Goal: Transaction & Acquisition: Purchase product/service

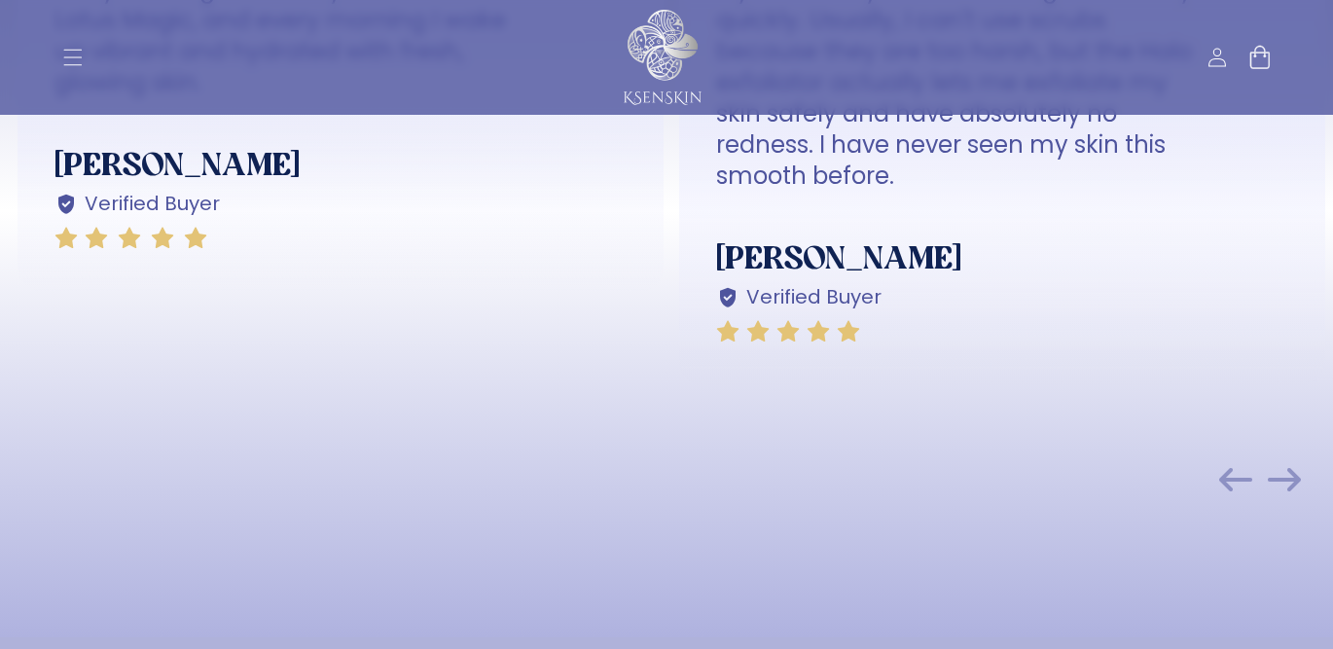
scroll to position [7776, 0]
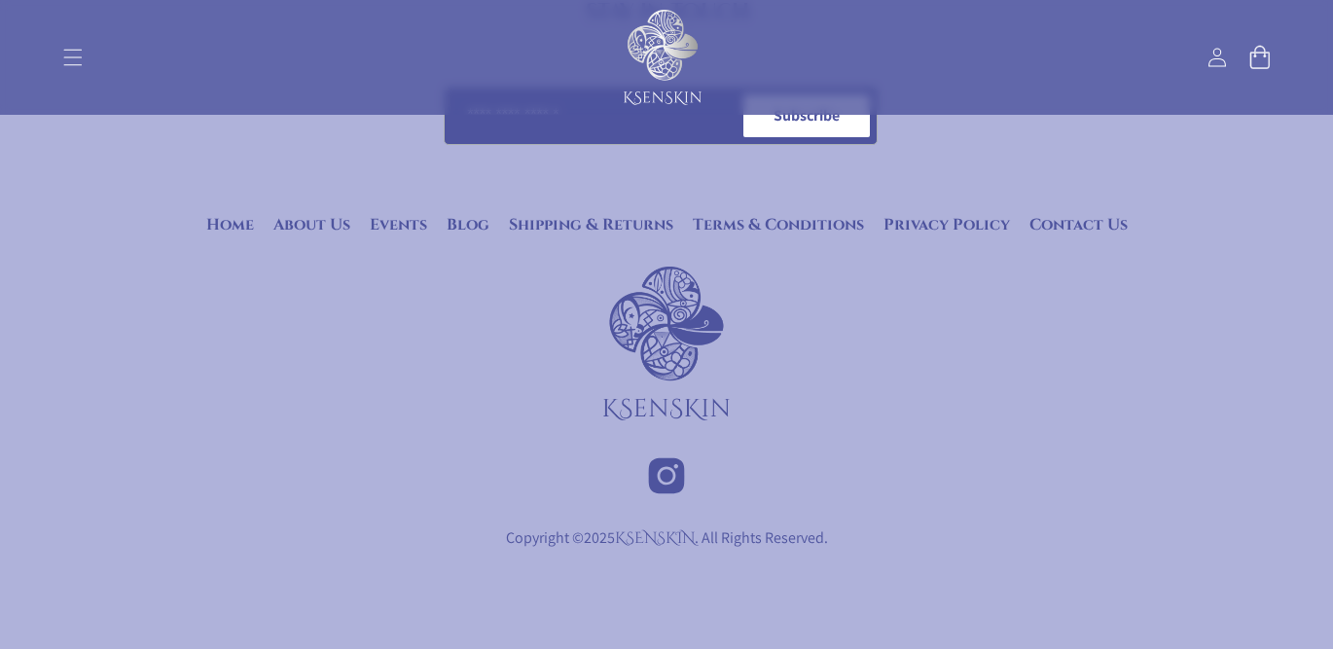
drag, startPoint x: 663, startPoint y: 473, endPoint x: 670, endPoint y: 461, distance: 13.5
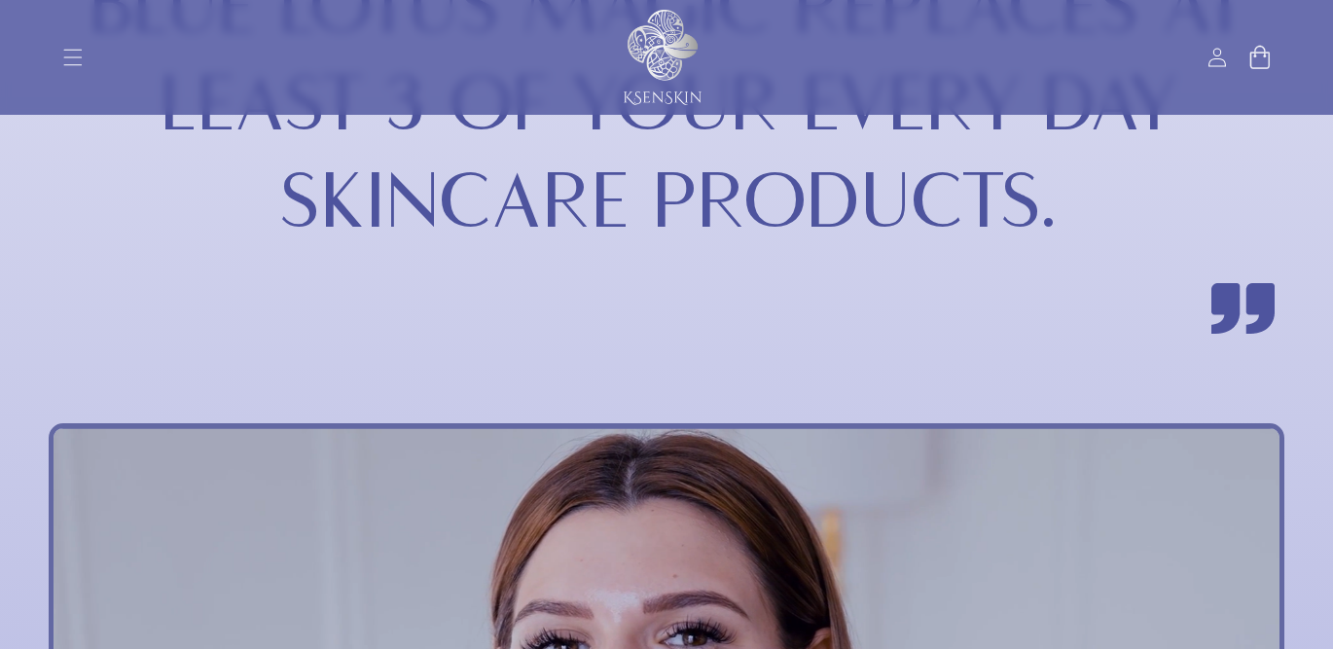
scroll to position [3021, 0]
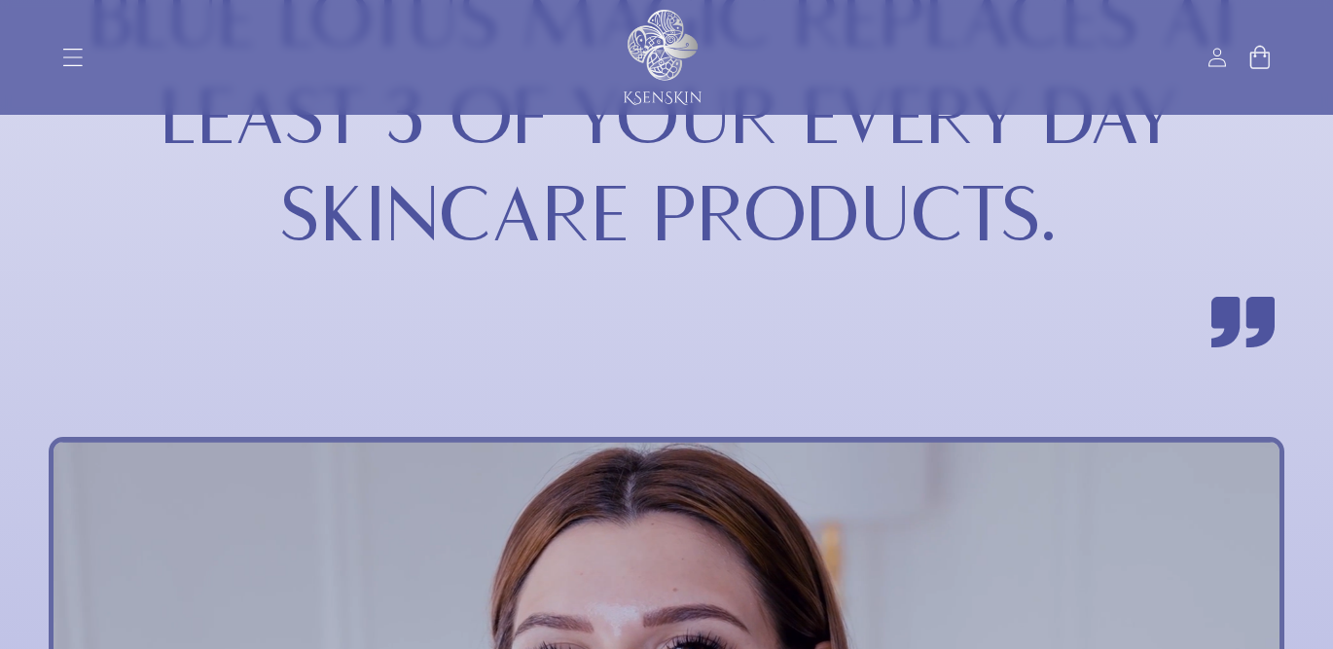
click at [75, 55] on icon "Menu" at bounding box center [72, 57] width 20 height 20
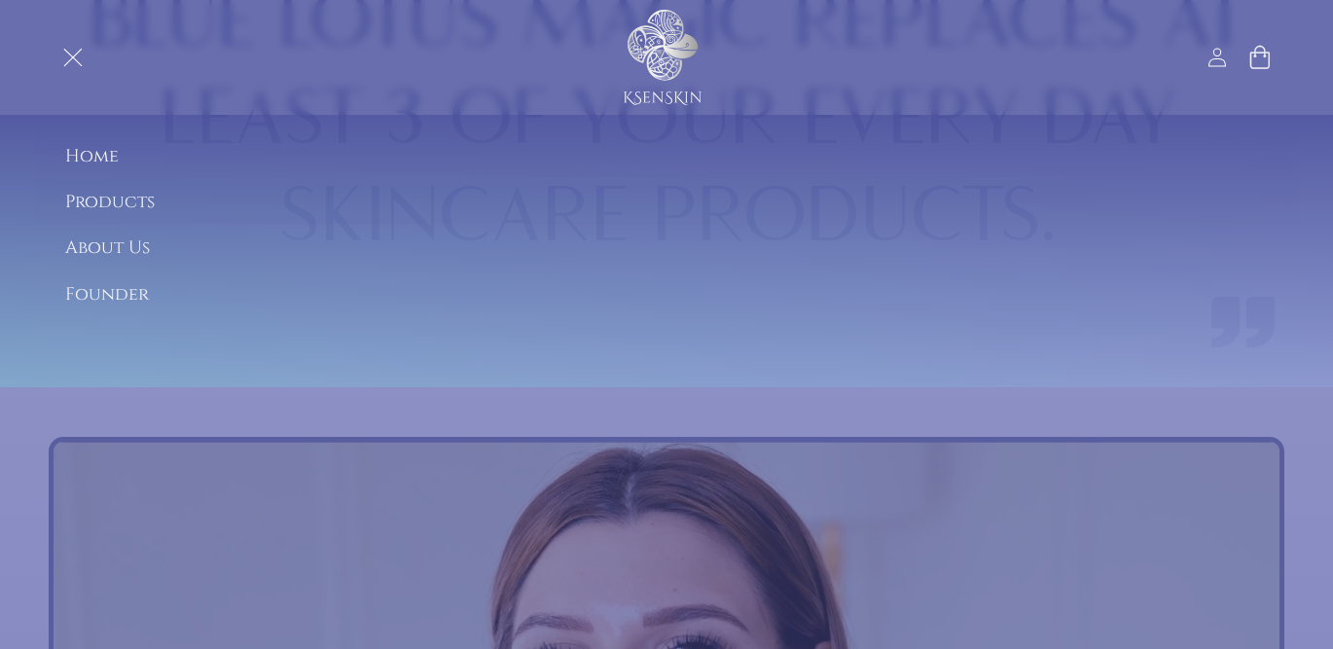
click at [102, 201] on summary "Products" at bounding box center [666, 202] width 1265 height 44
click at [160, 179] on link "Blue Lotus Magic" at bounding box center [667, 179] width 1265 height 44
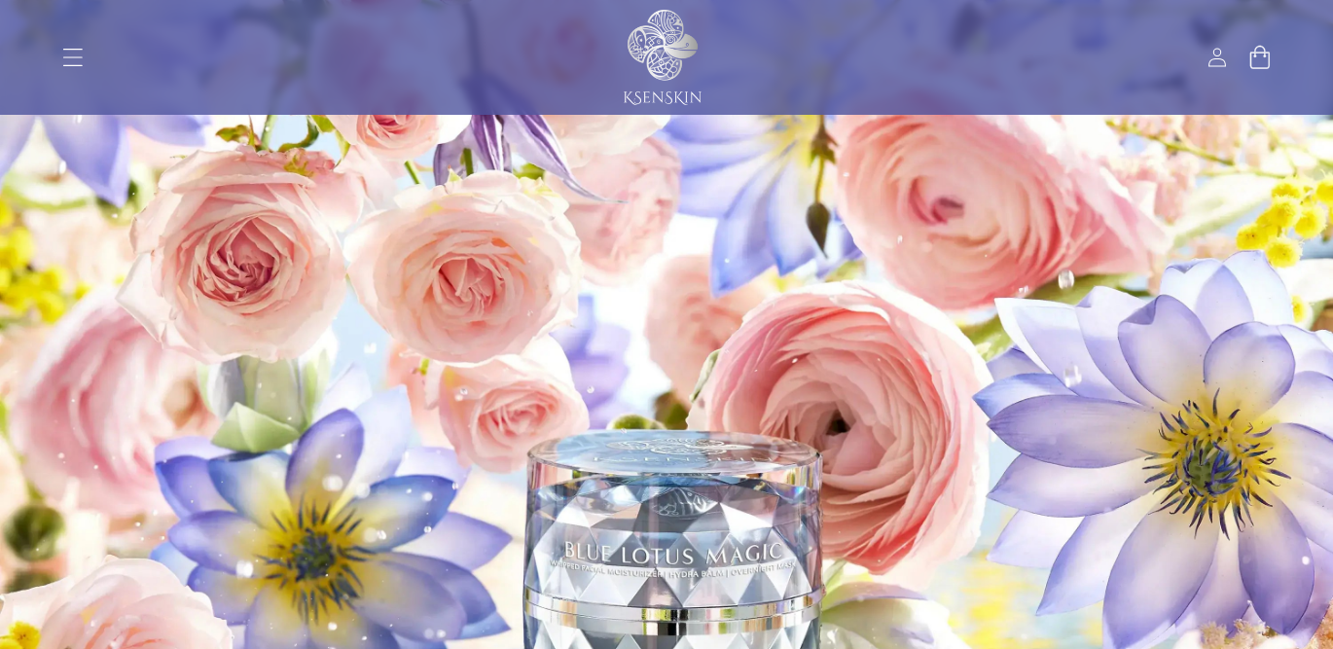
click at [60, 52] on span "Menu" at bounding box center [73, 57] width 43 height 43
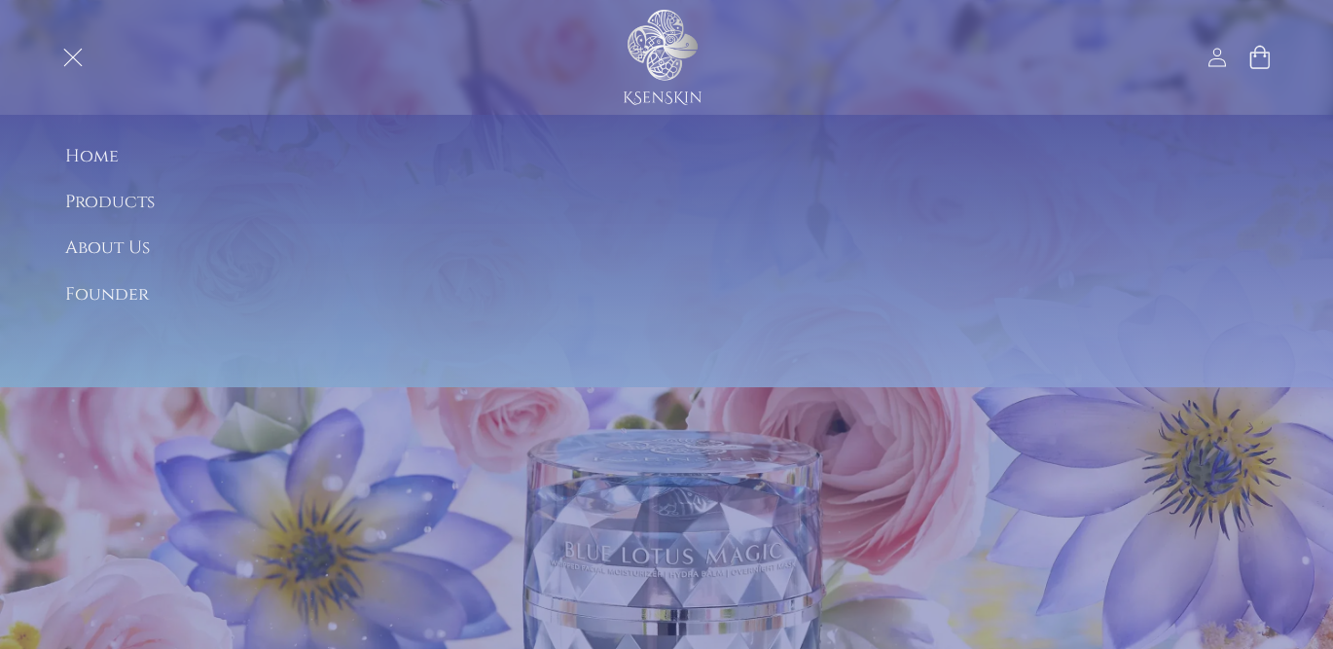
click at [94, 79] on summary "Menu" at bounding box center [73, 57] width 43 height 43
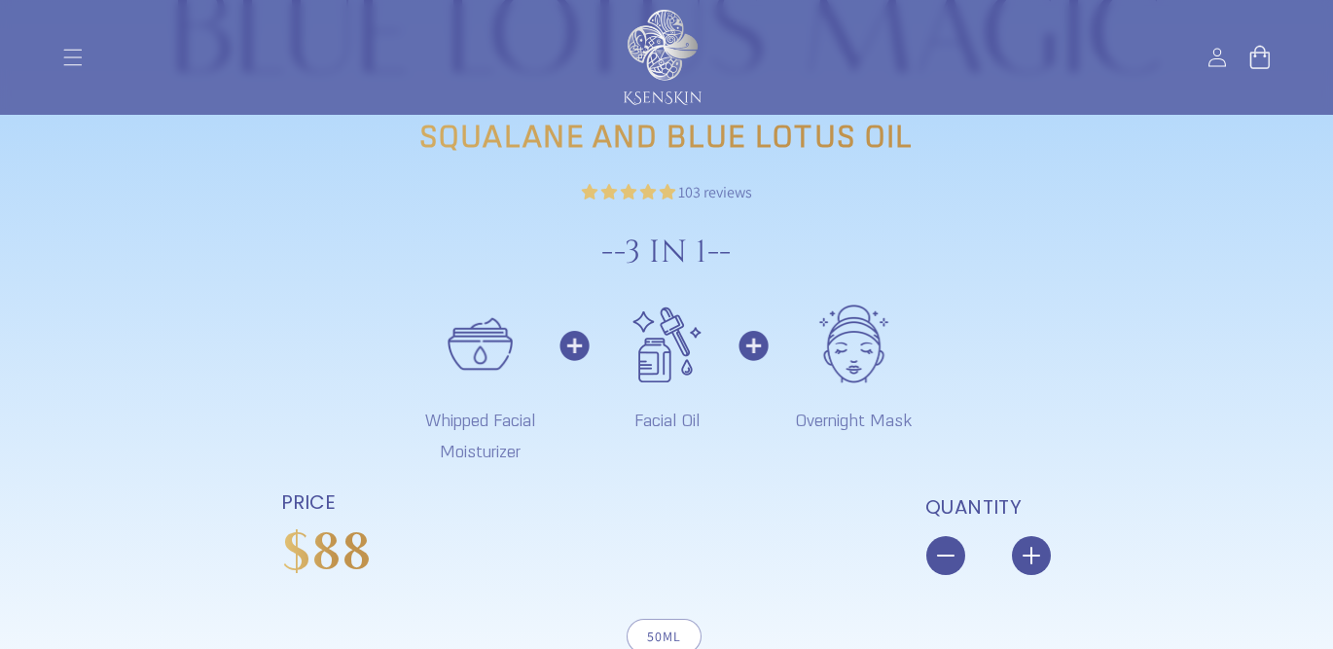
scroll to position [1822, 0]
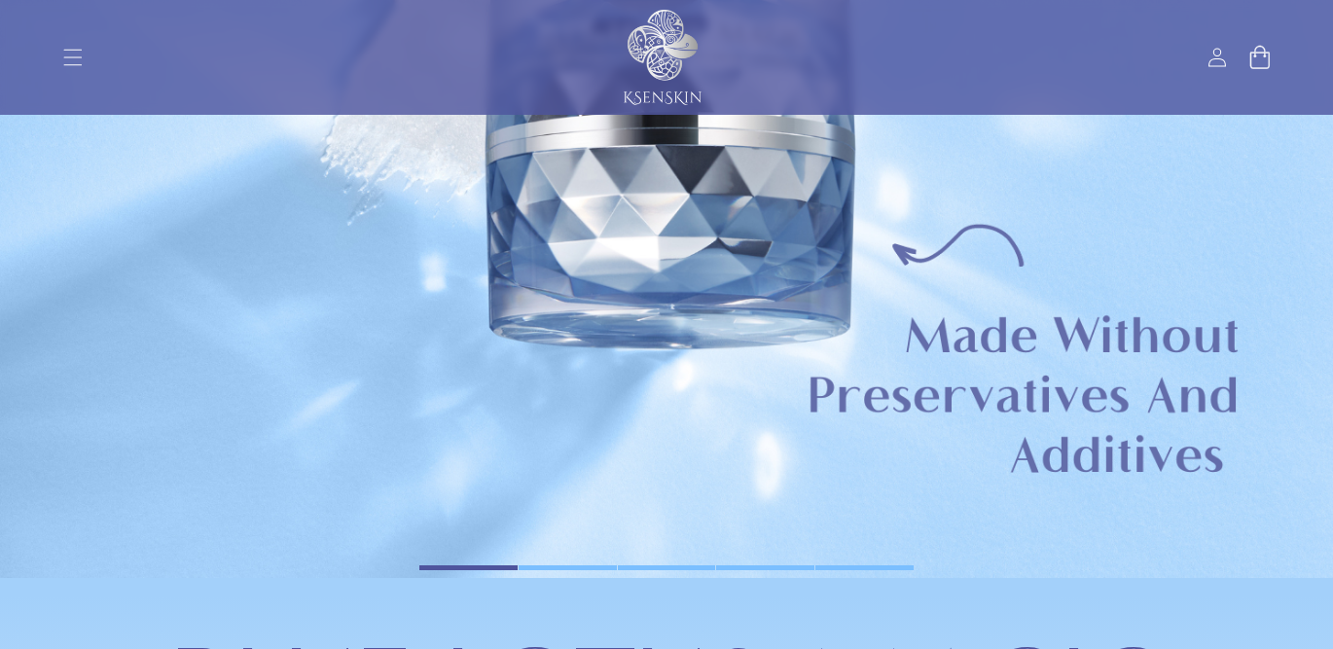
drag, startPoint x: 922, startPoint y: 352, endPoint x: 148, endPoint y: 344, distance: 774.3
click at [148, 344] on img "Gallery Viewer" at bounding box center [666, 114] width 1333 height 934
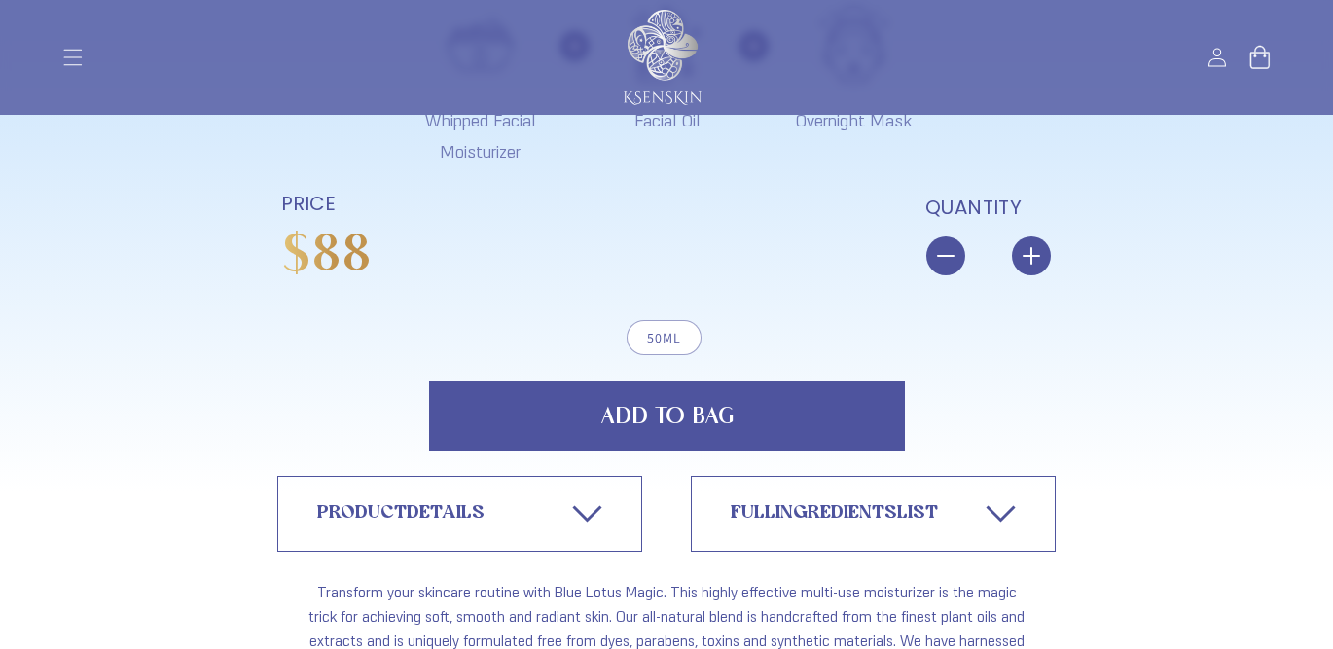
scroll to position [2817, 0]
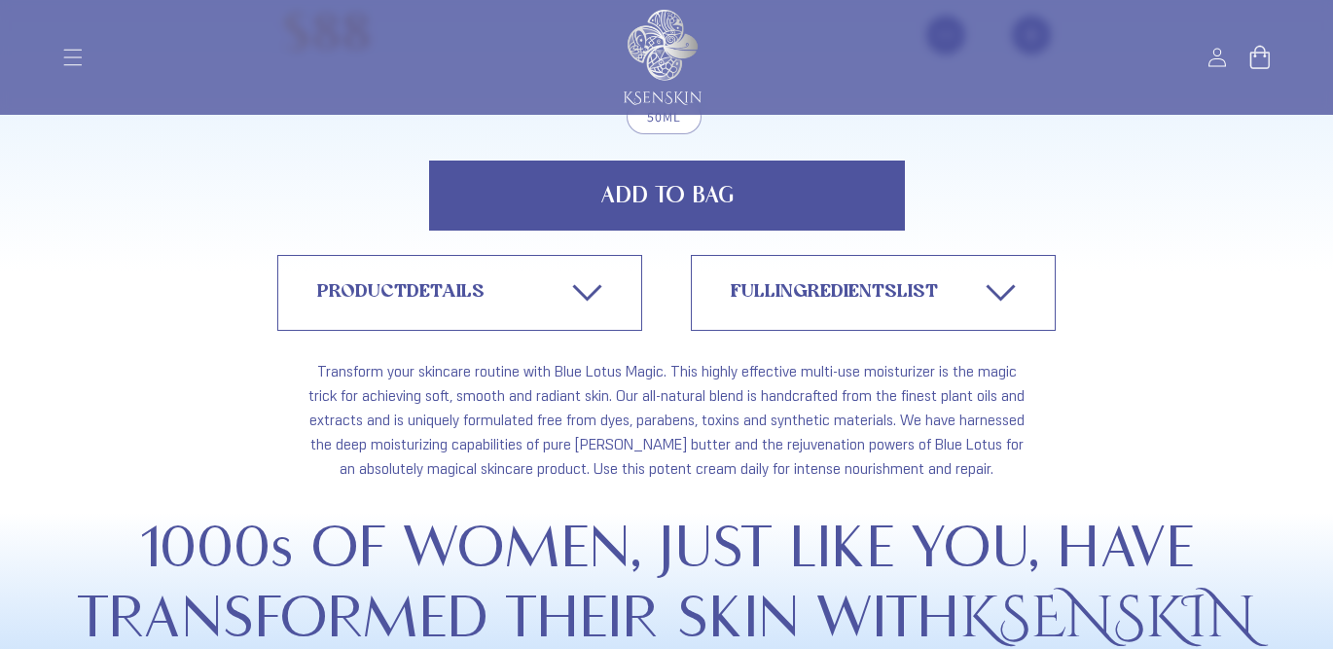
click at [670, 203] on span "Add to Bag" at bounding box center [666, 195] width 133 height 23
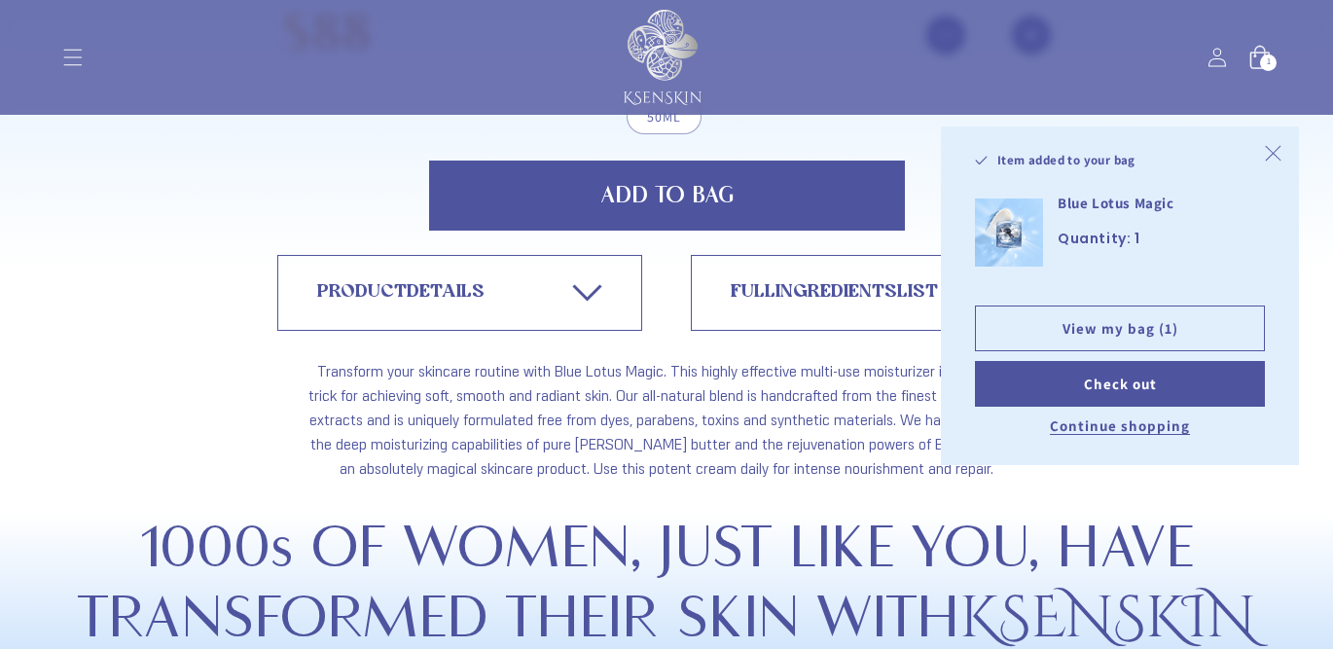
click at [501, 298] on link "PRODUCT DETAILS" at bounding box center [459, 293] width 365 height 76
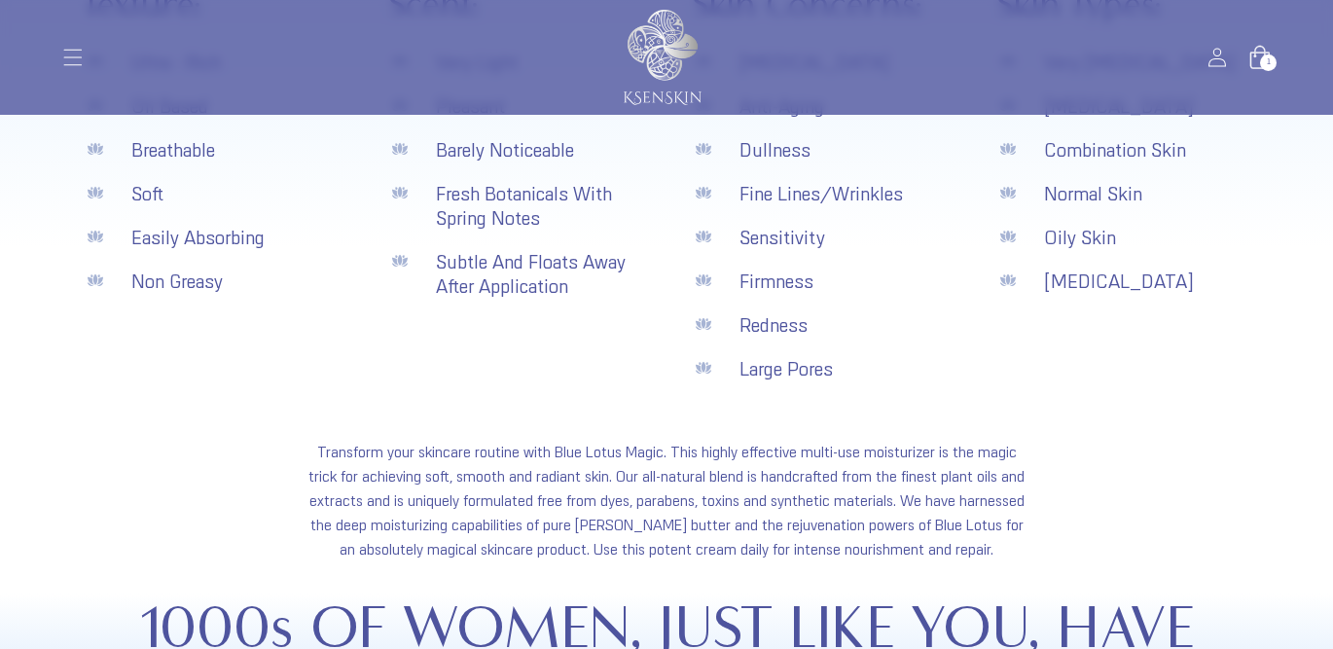
scroll to position [2524, 0]
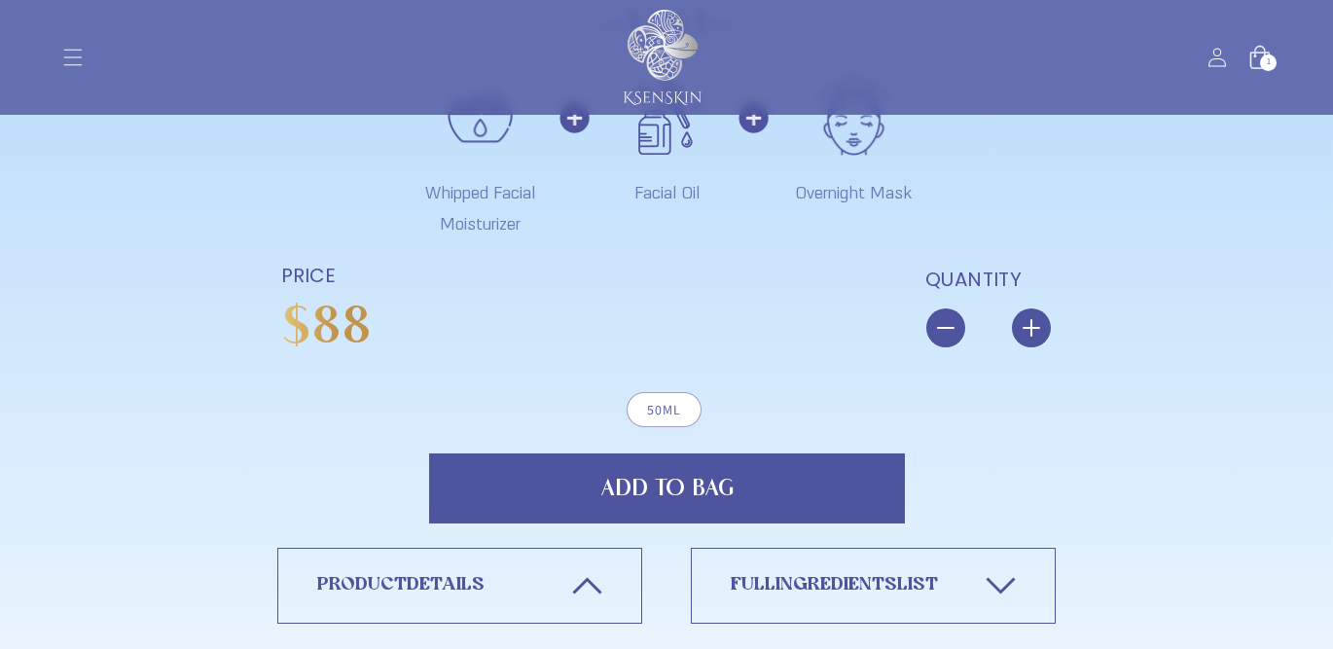
click at [1255, 56] on icon at bounding box center [1259, 57] width 19 height 23
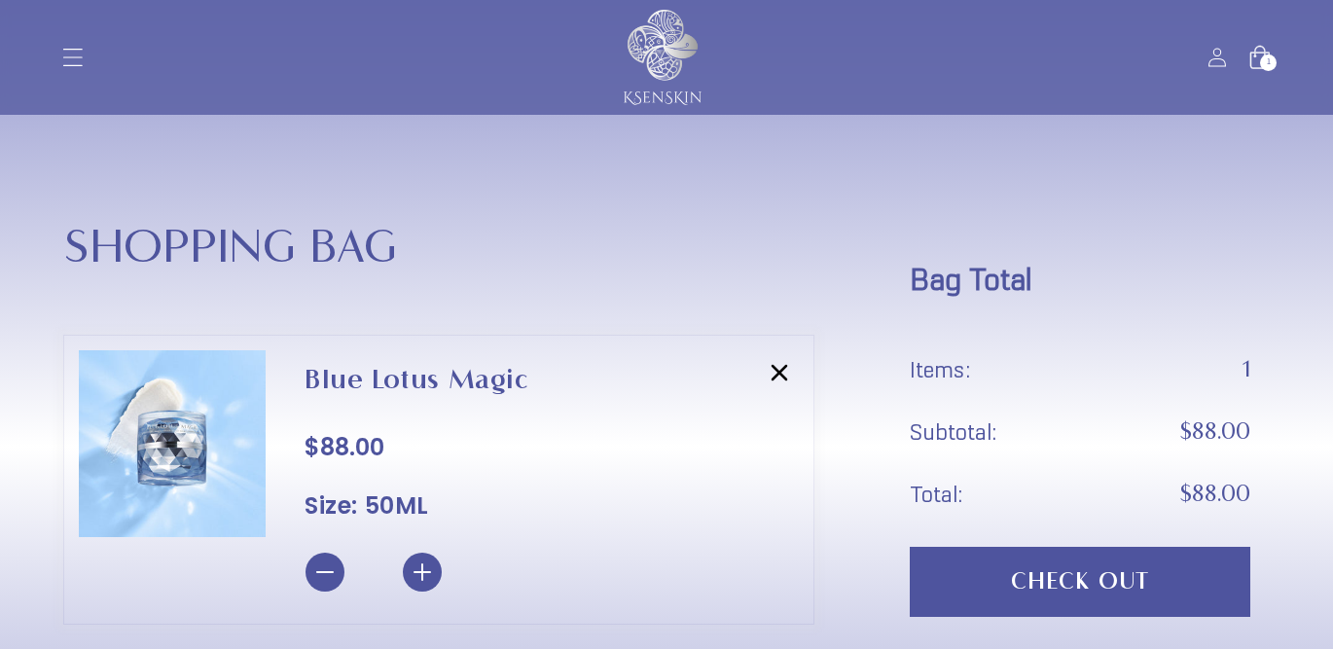
click at [66, 51] on icon "Menu" at bounding box center [72, 57] width 20 height 20
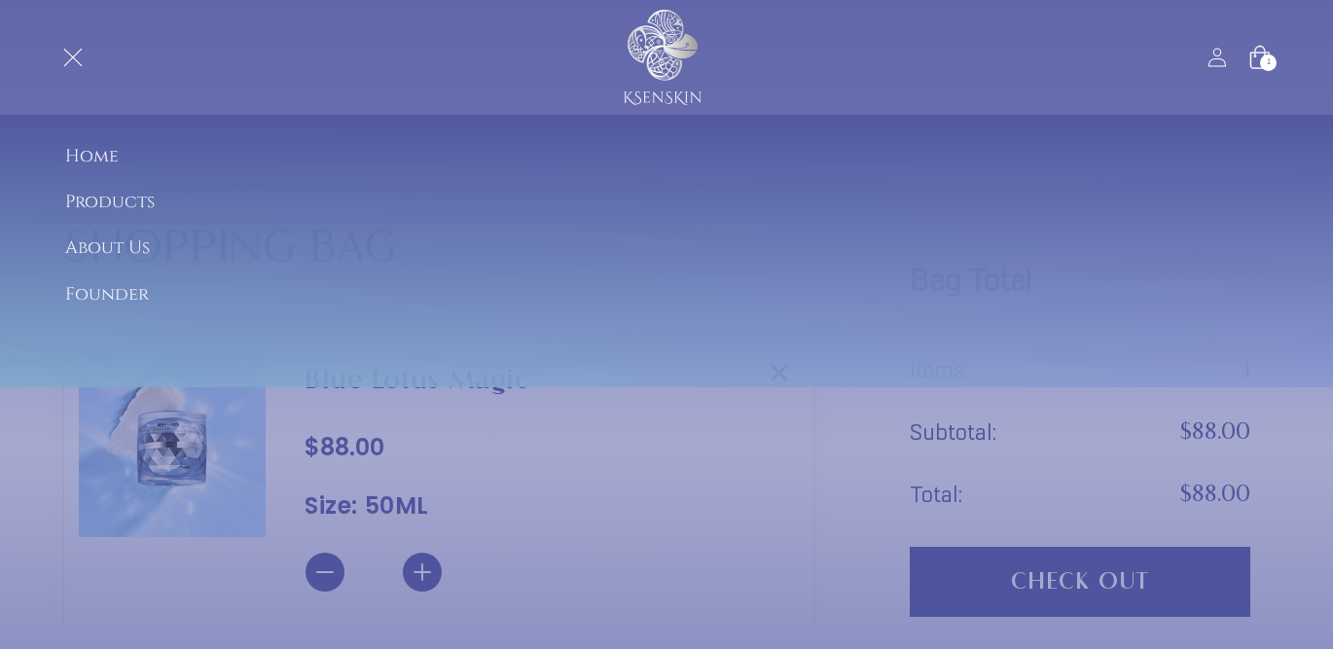
click at [121, 208] on summary "Products" at bounding box center [666, 202] width 1265 height 44
click at [125, 224] on link "HALO Exfoliator" at bounding box center [667, 224] width 1265 height 44
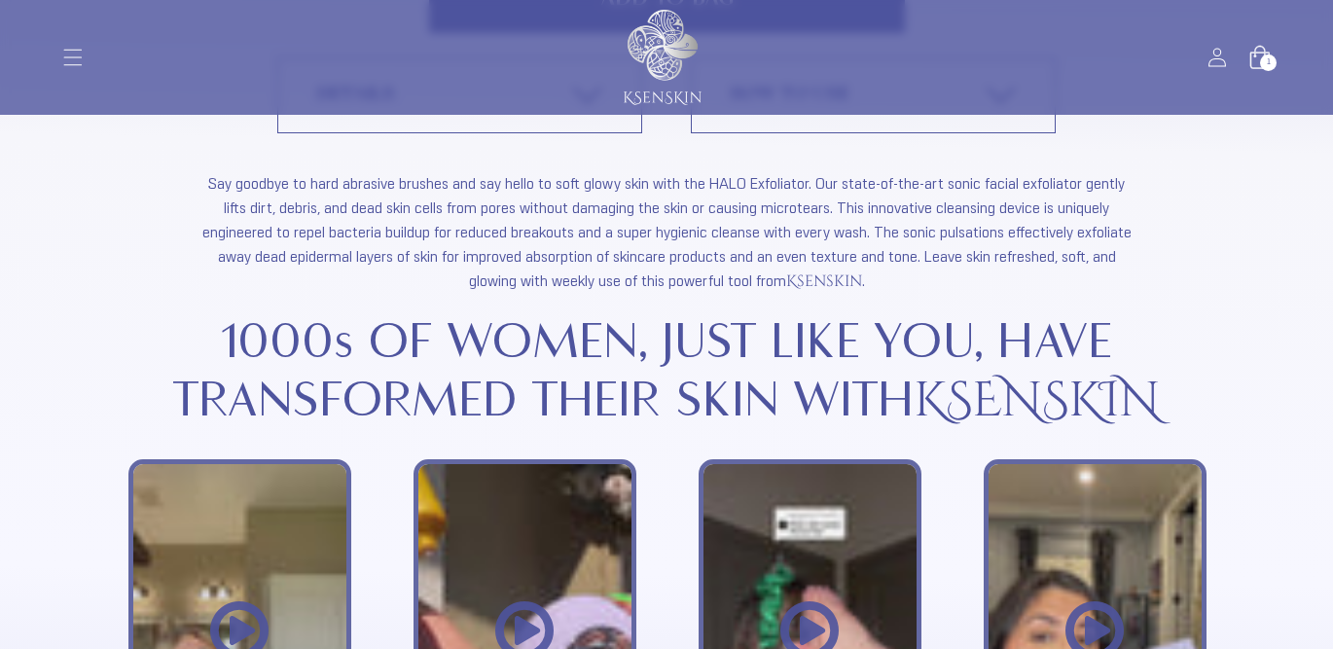
scroll to position [2819, 0]
